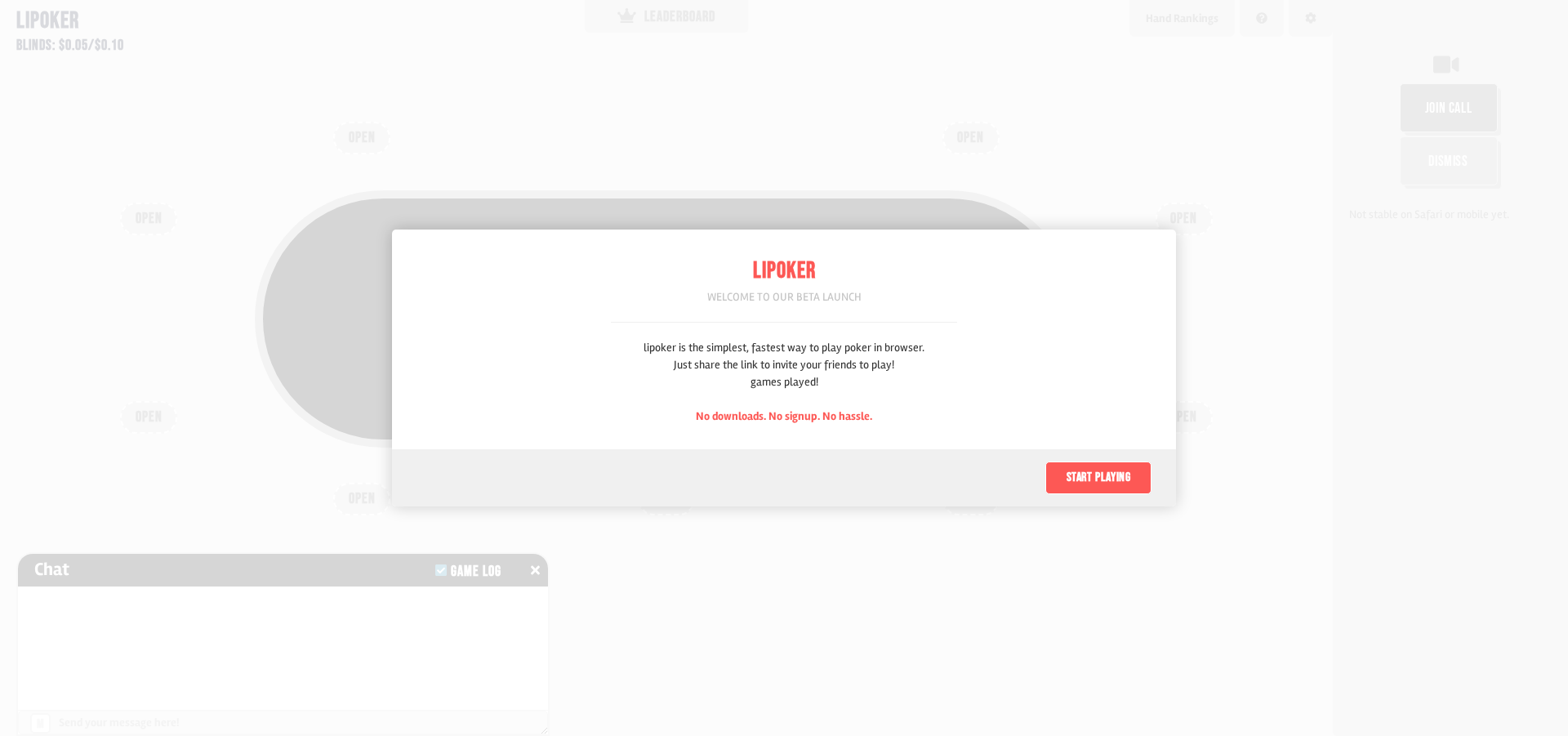
scroll to position [81, 0]
click at [1120, 481] on button "Start playing" at bounding box center [1098, 478] width 107 height 33
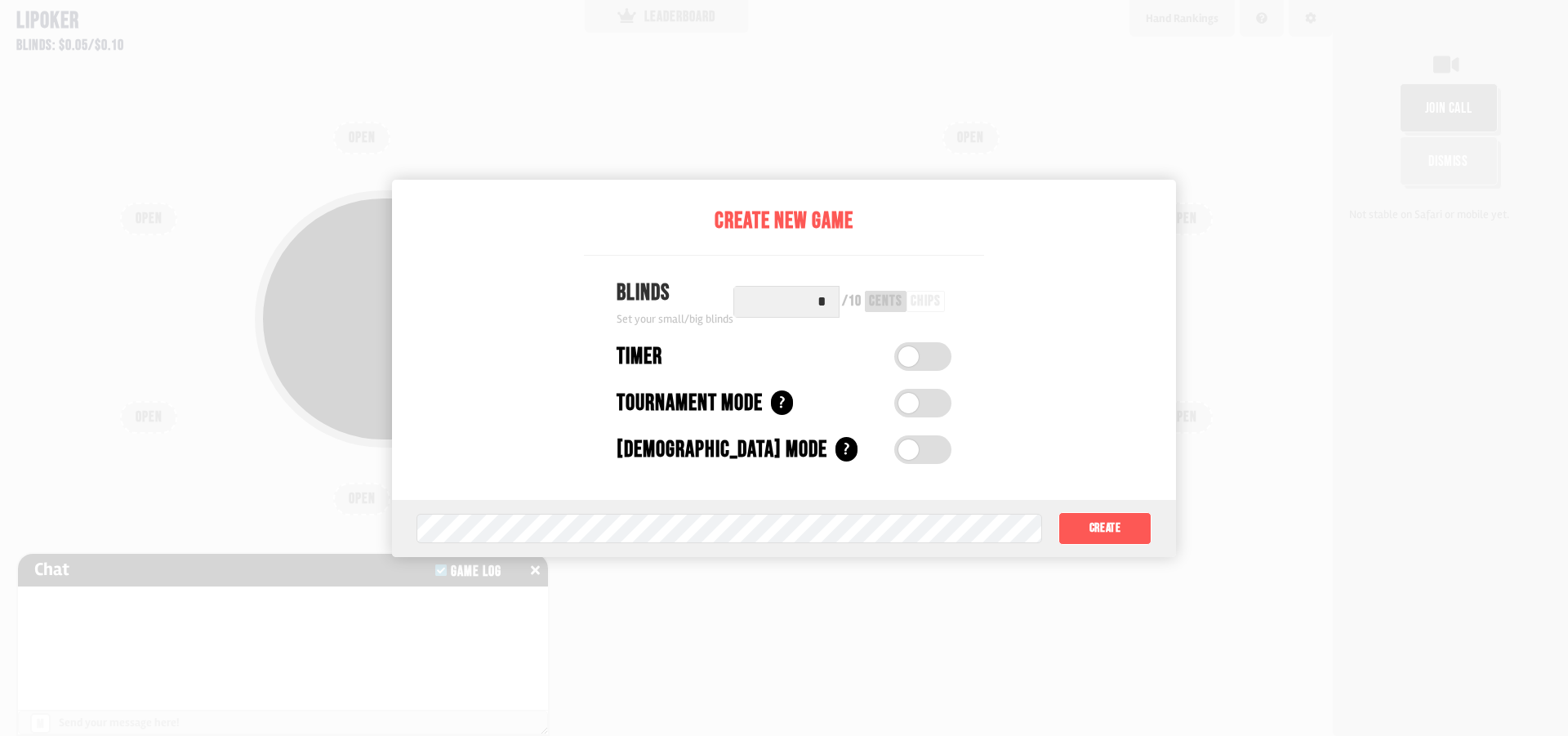
click at [936, 357] on label at bounding box center [923, 356] width 57 height 28
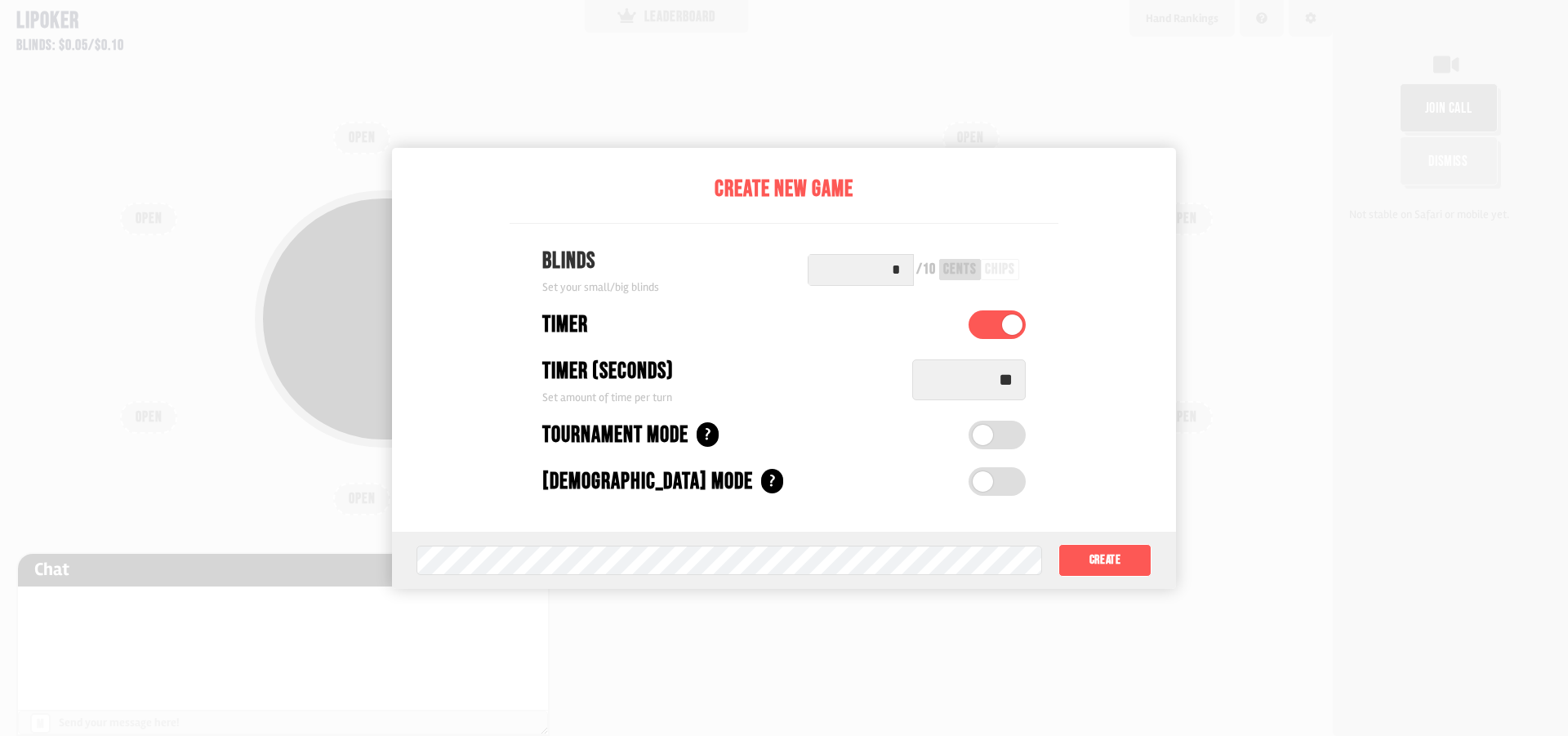
click at [1017, 384] on input "**" at bounding box center [968, 380] width 113 height 41
click at [1014, 432] on label at bounding box center [996, 434] width 57 height 28
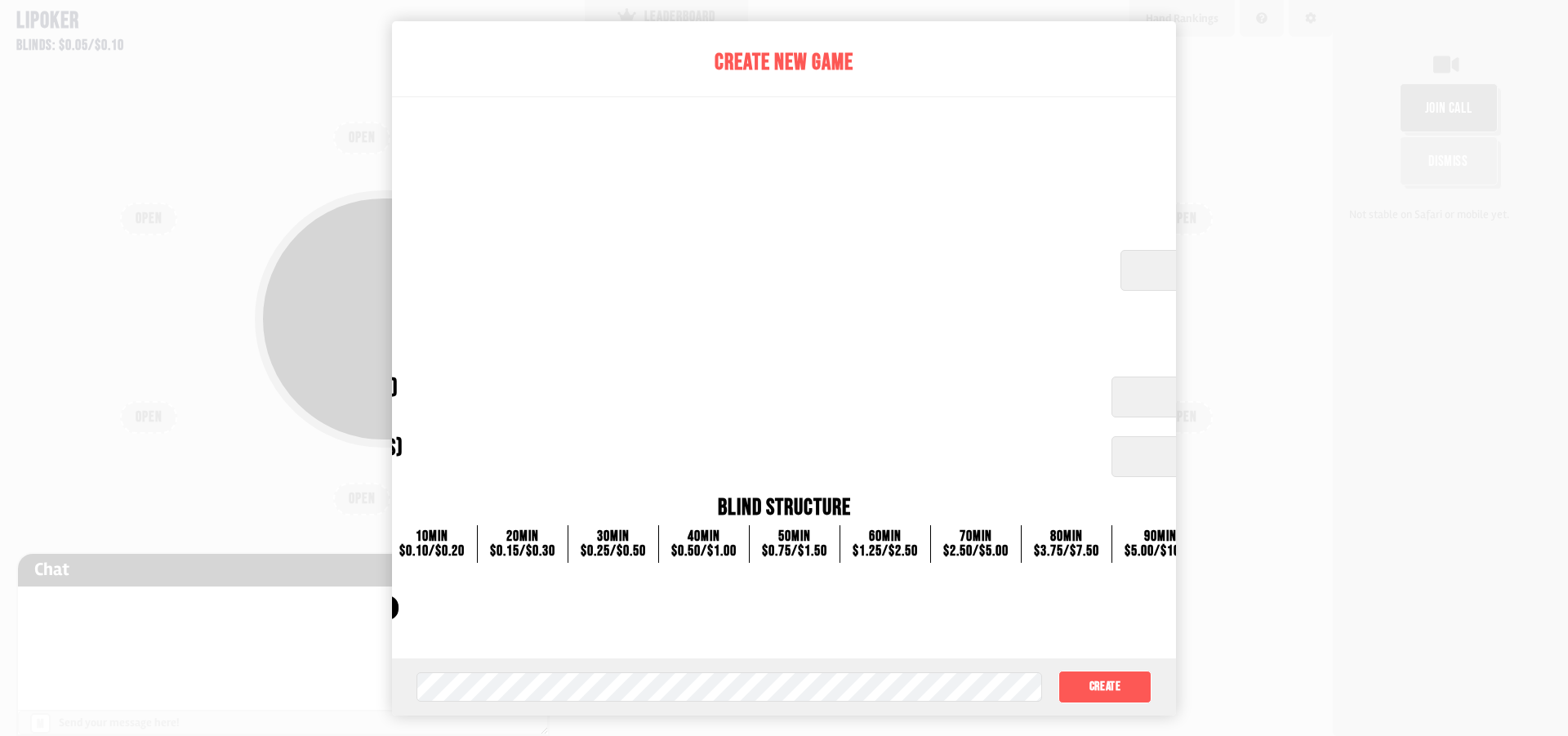
scroll to position [0, 0]
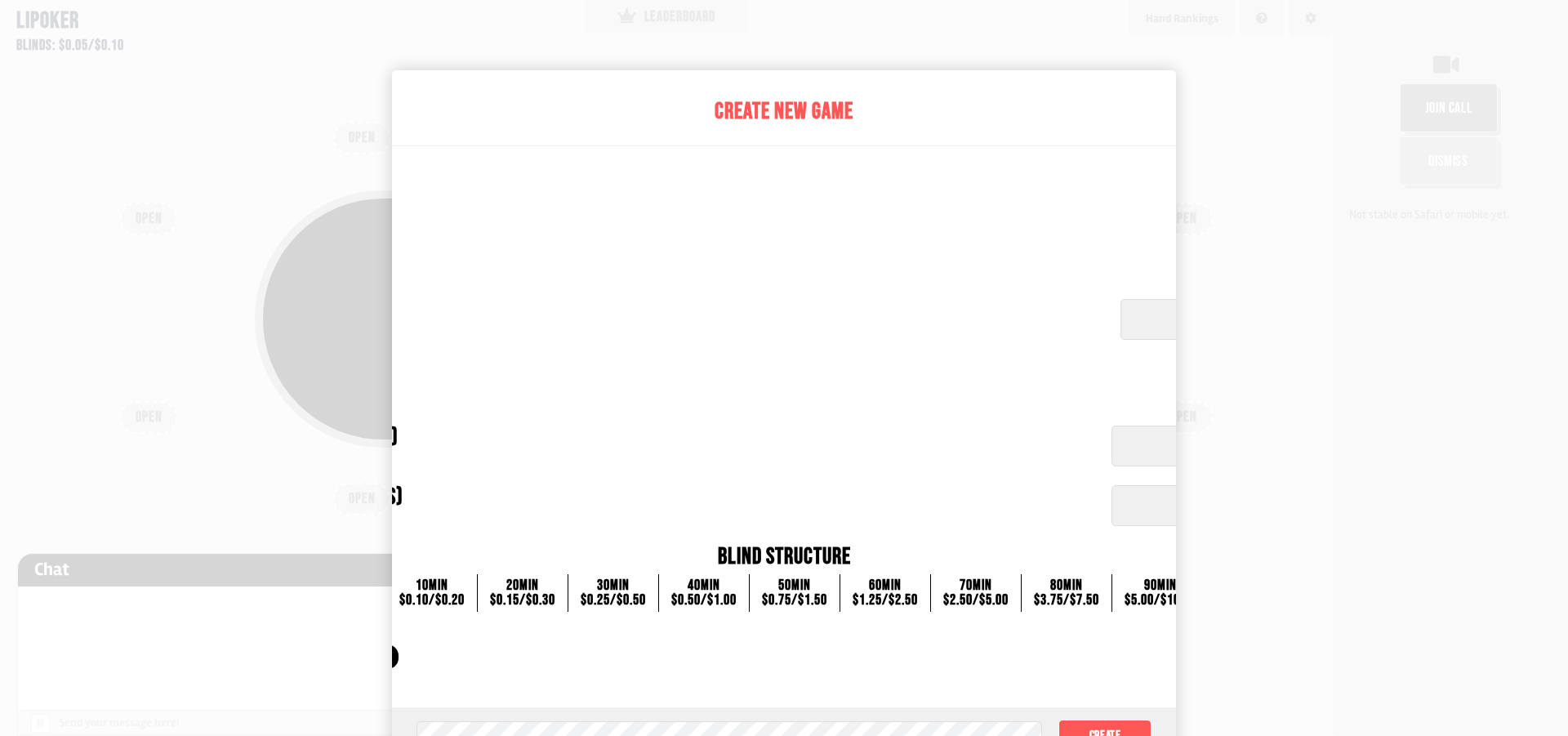
drag, startPoint x: 913, startPoint y: 456, endPoint x: 642, endPoint y: 499, distance: 274.4
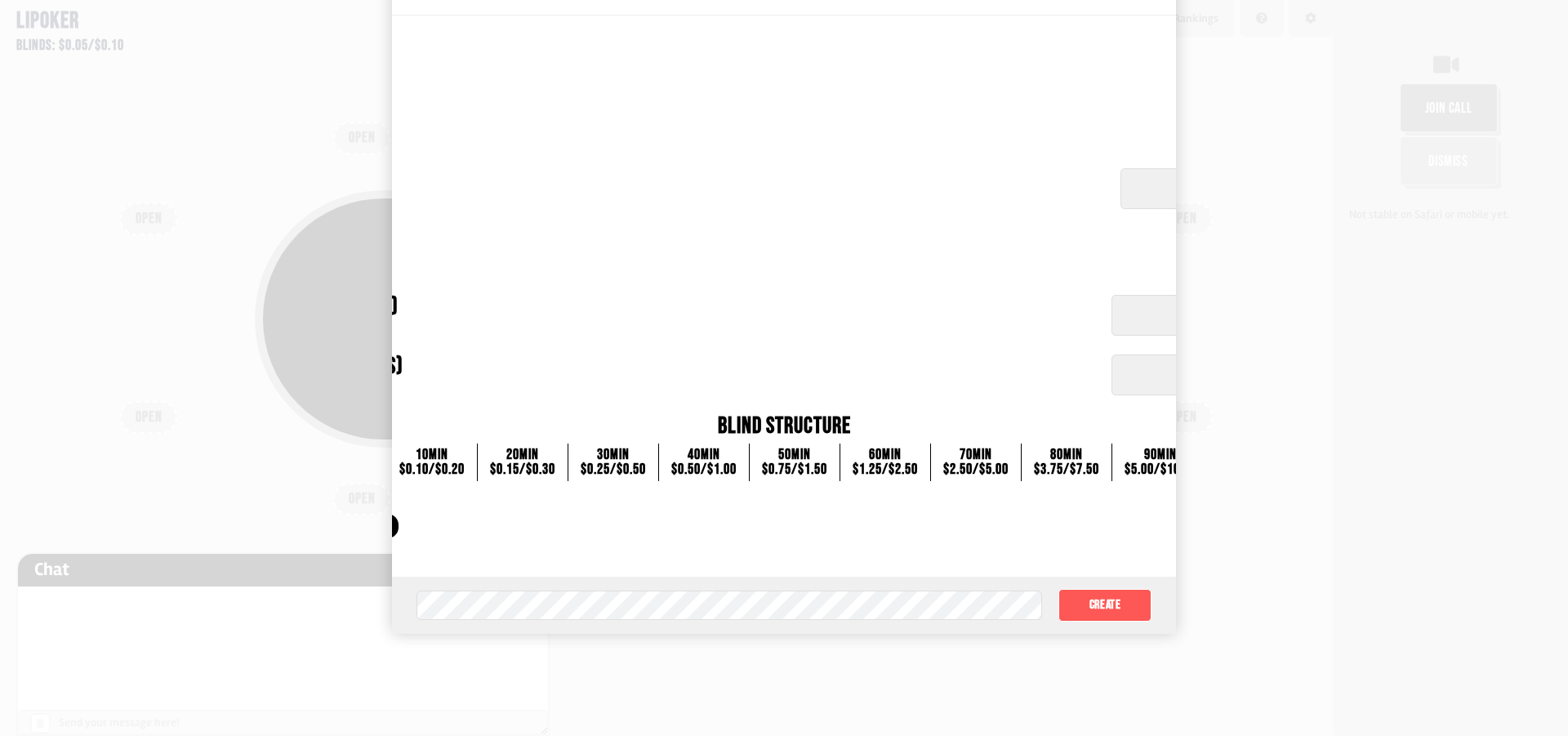
scroll to position [33, 0]
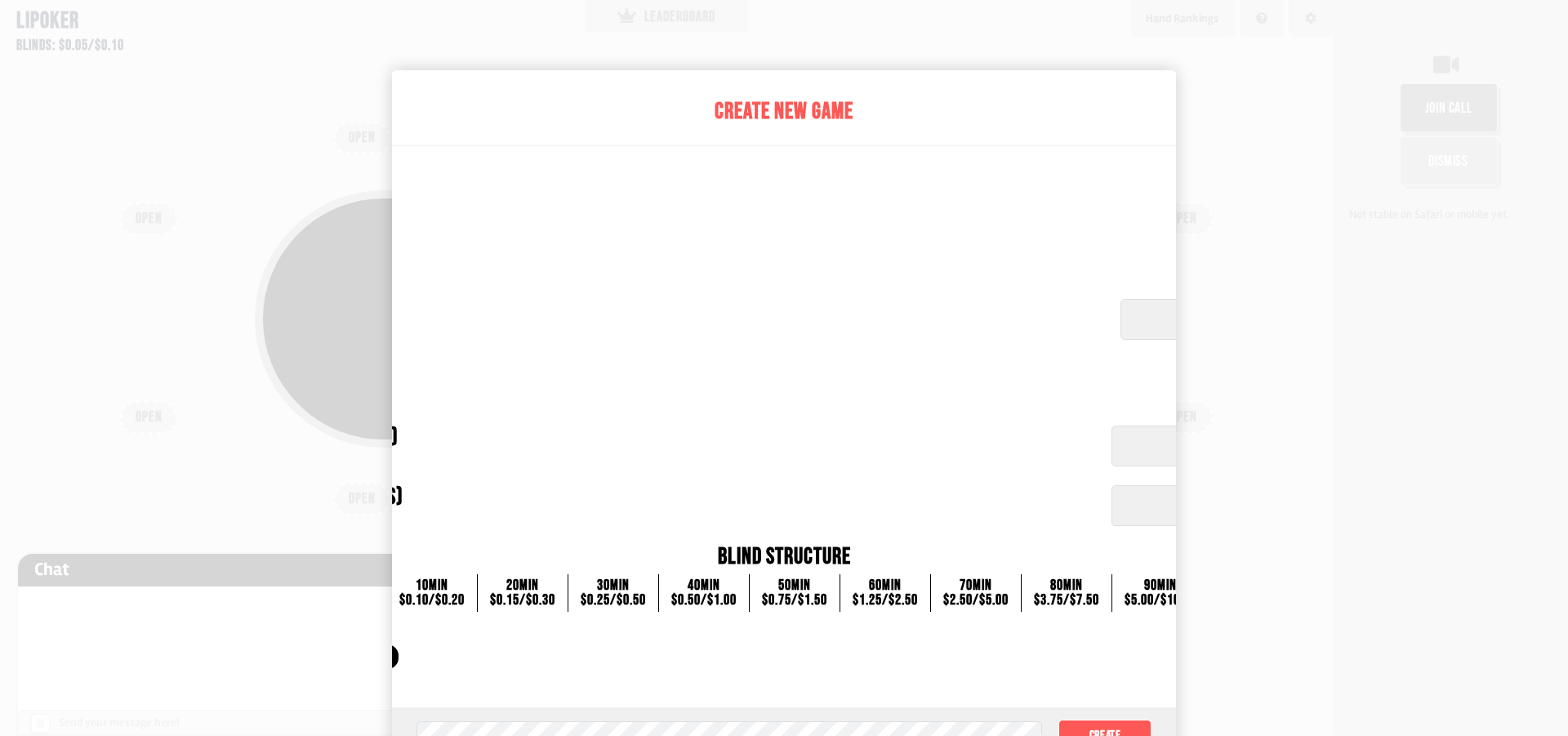
drag, startPoint x: 826, startPoint y: 482, endPoint x: 861, endPoint y: 300, distance: 185.3
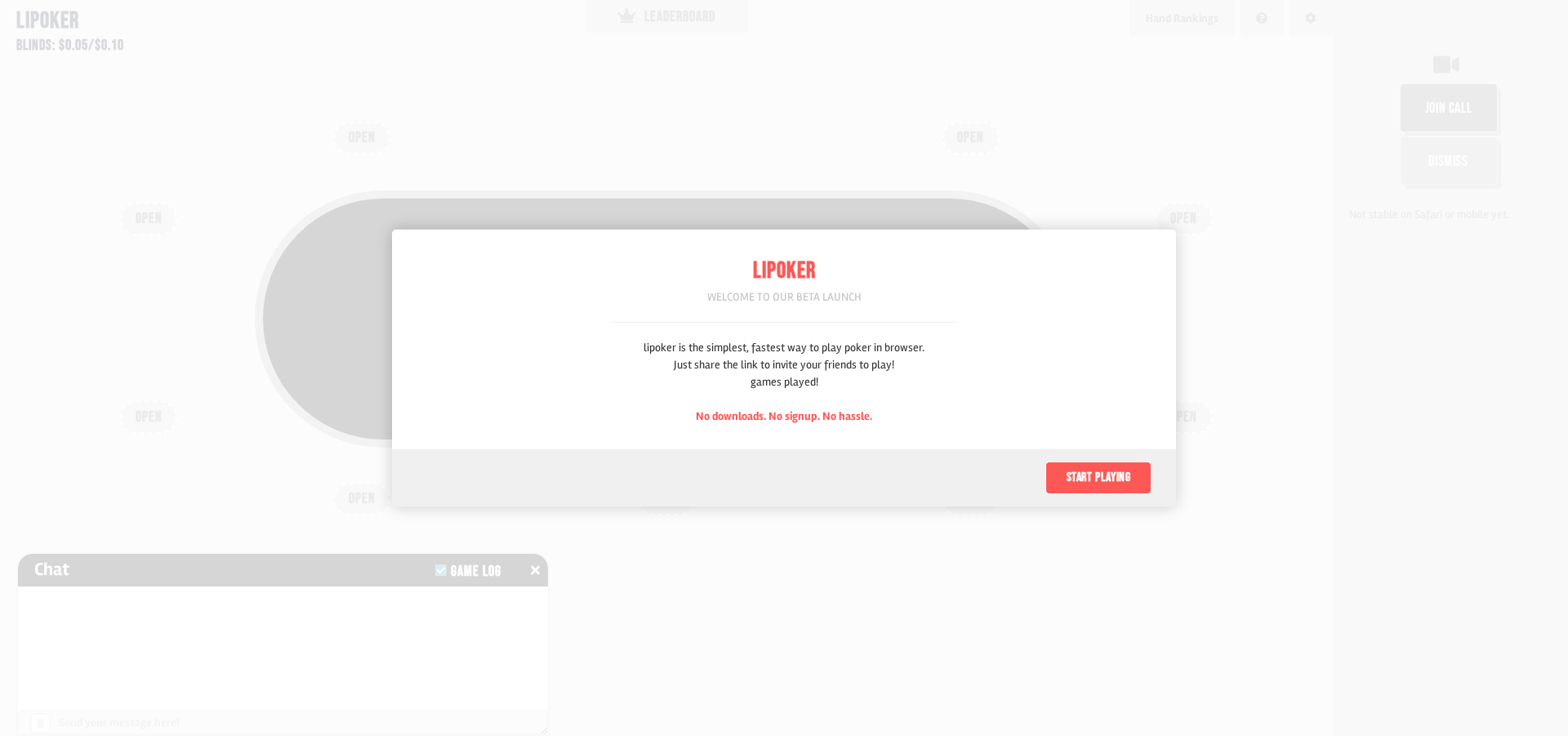
scroll to position [81, 0]
click at [1110, 475] on button "Start playing" at bounding box center [1098, 478] width 107 height 33
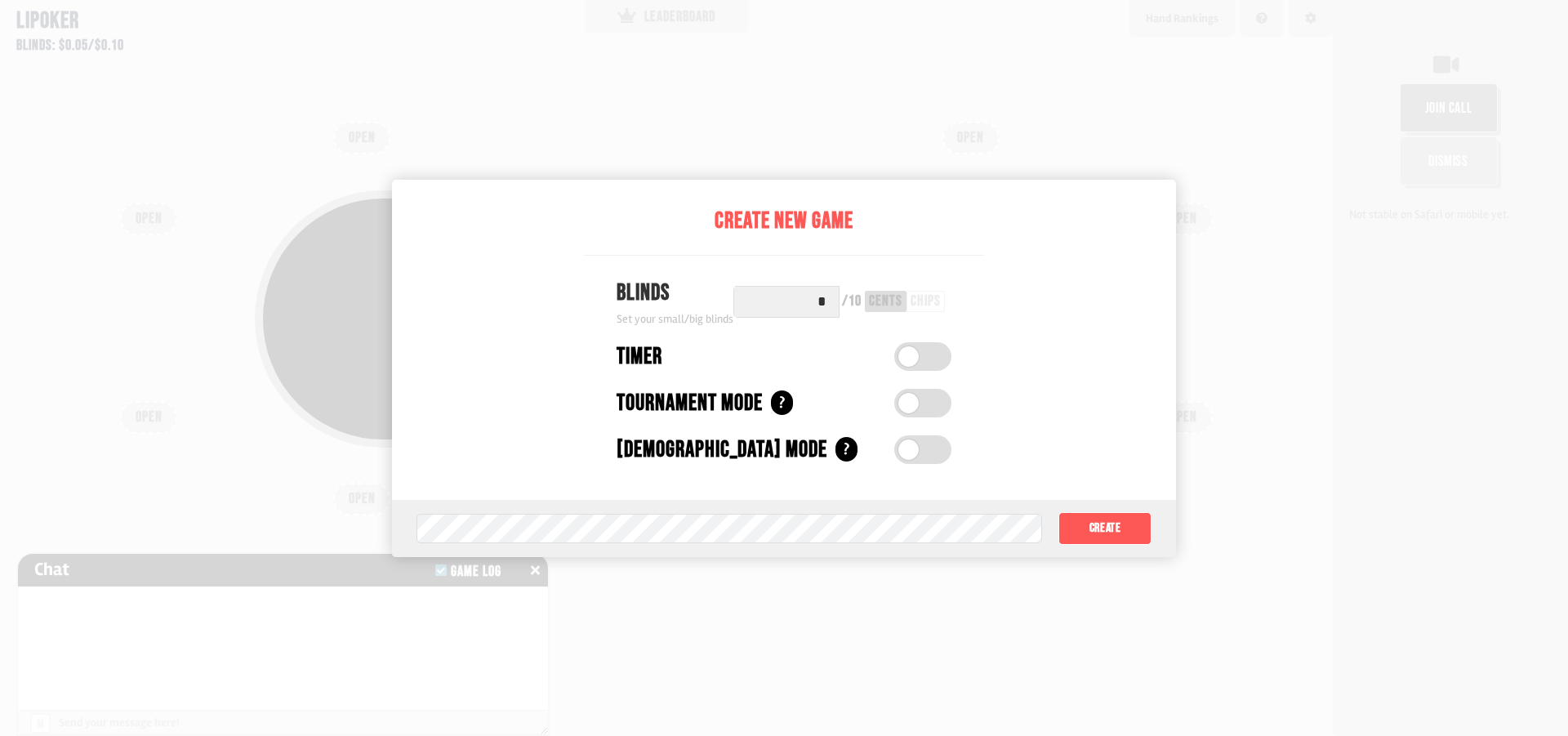
click at [925, 404] on label at bounding box center [923, 402] width 57 height 28
